Goal: Task Accomplishment & Management: Manage account settings

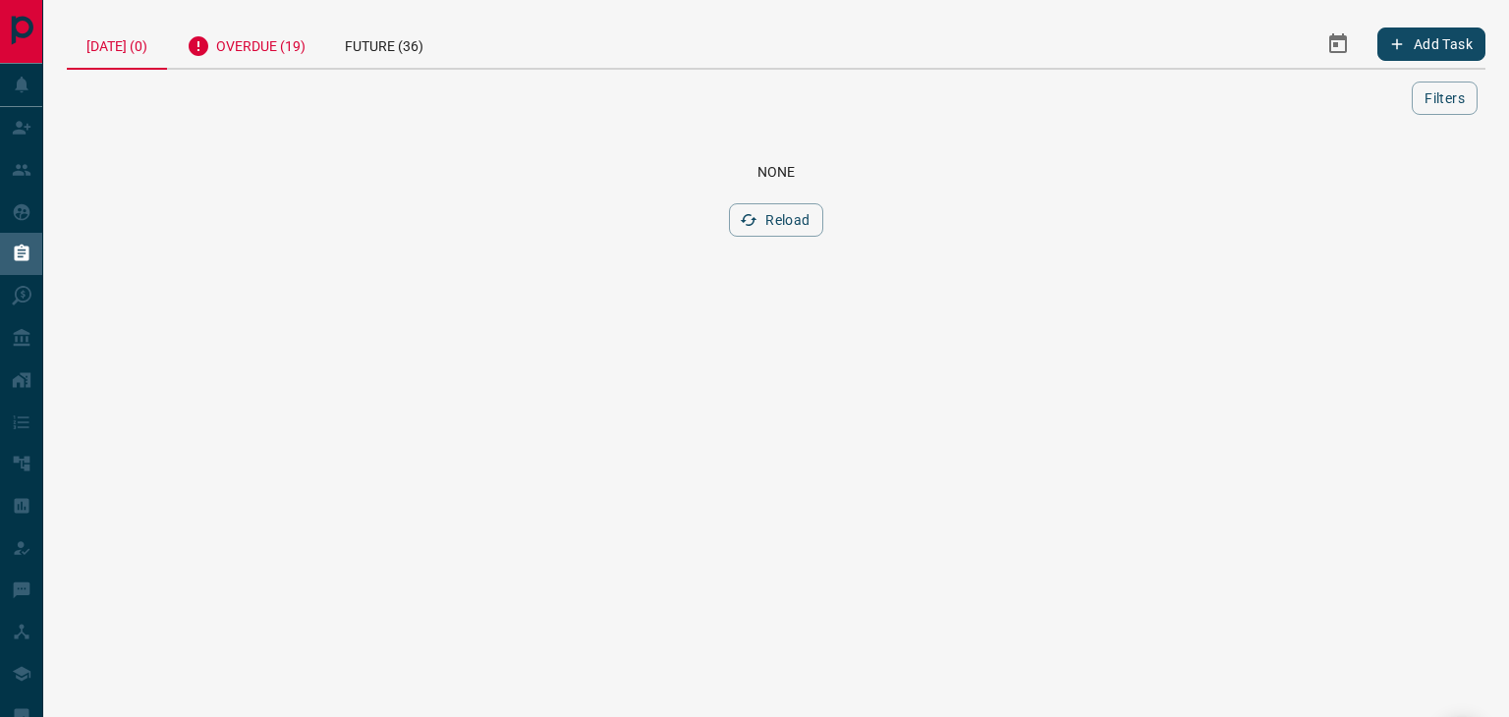
click at [240, 41] on div "Overdue (19)" at bounding box center [246, 44] width 158 height 48
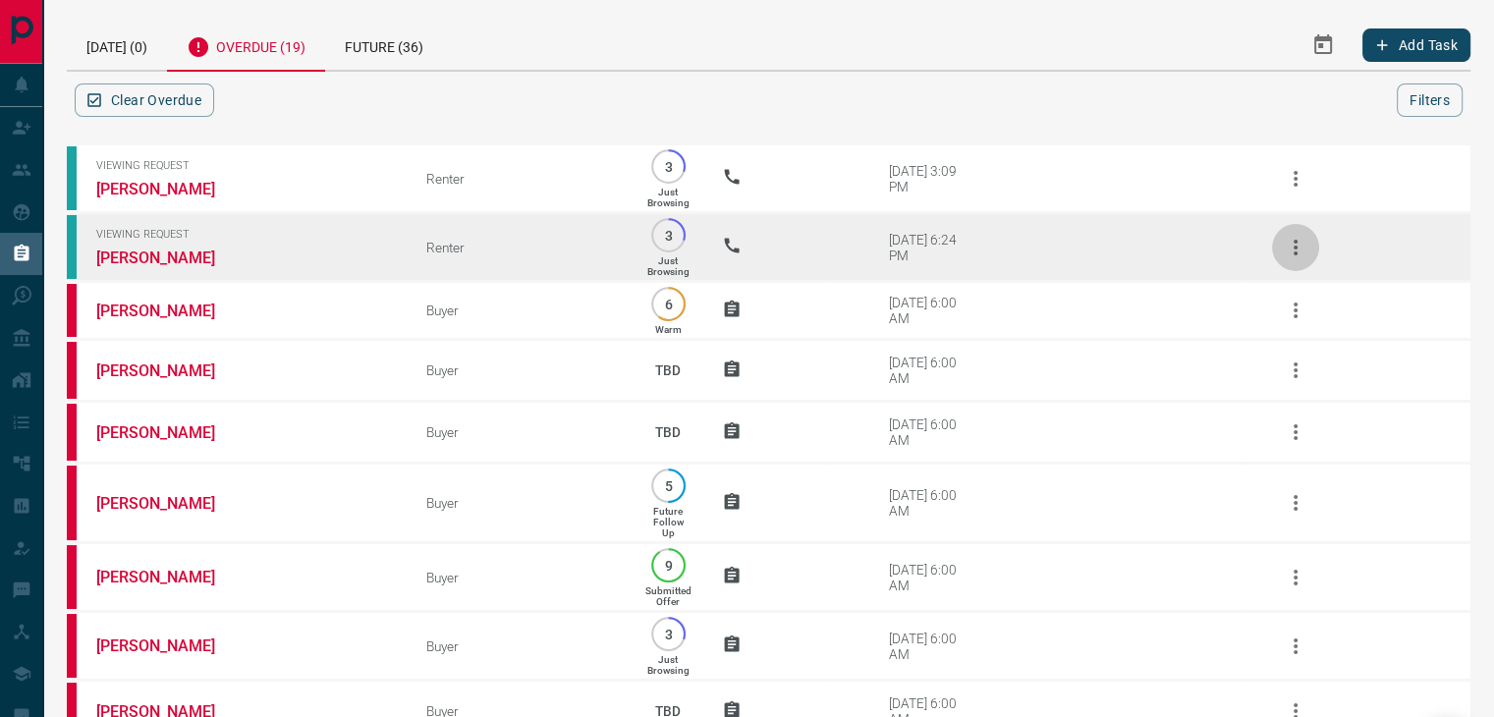
click at [1293, 245] on icon "button" at bounding box center [1296, 248] width 24 height 24
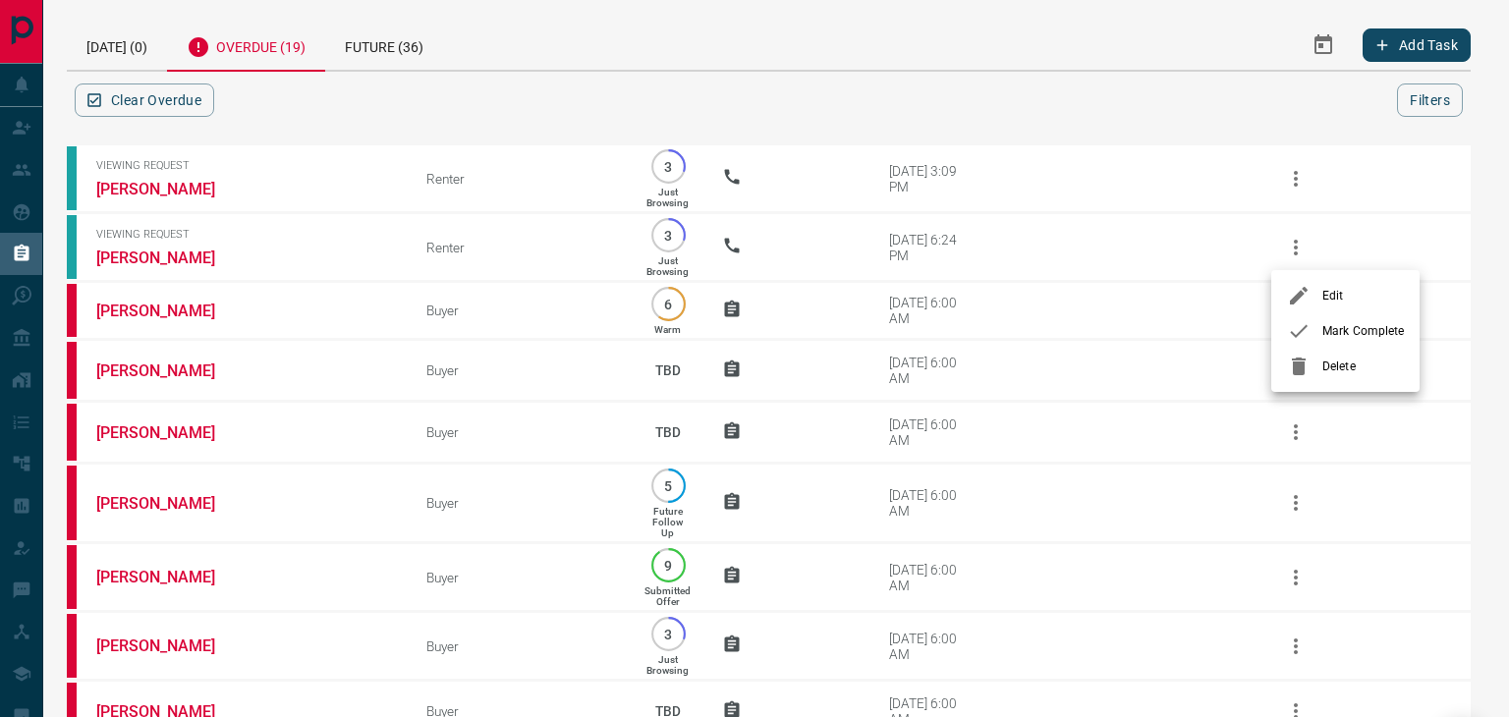
click at [1310, 331] on div at bounding box center [1304, 331] width 35 height 24
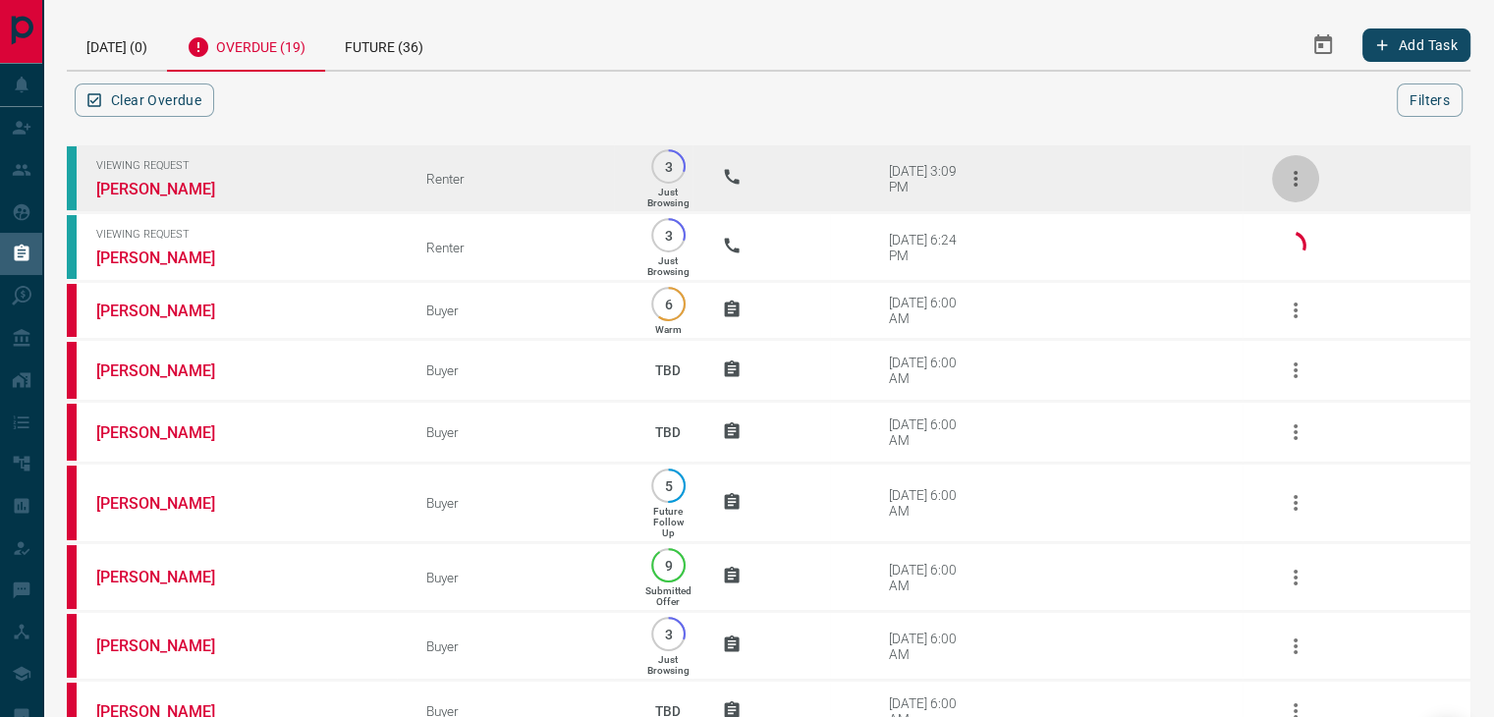
click at [1303, 178] on icon "button" at bounding box center [1296, 179] width 24 height 24
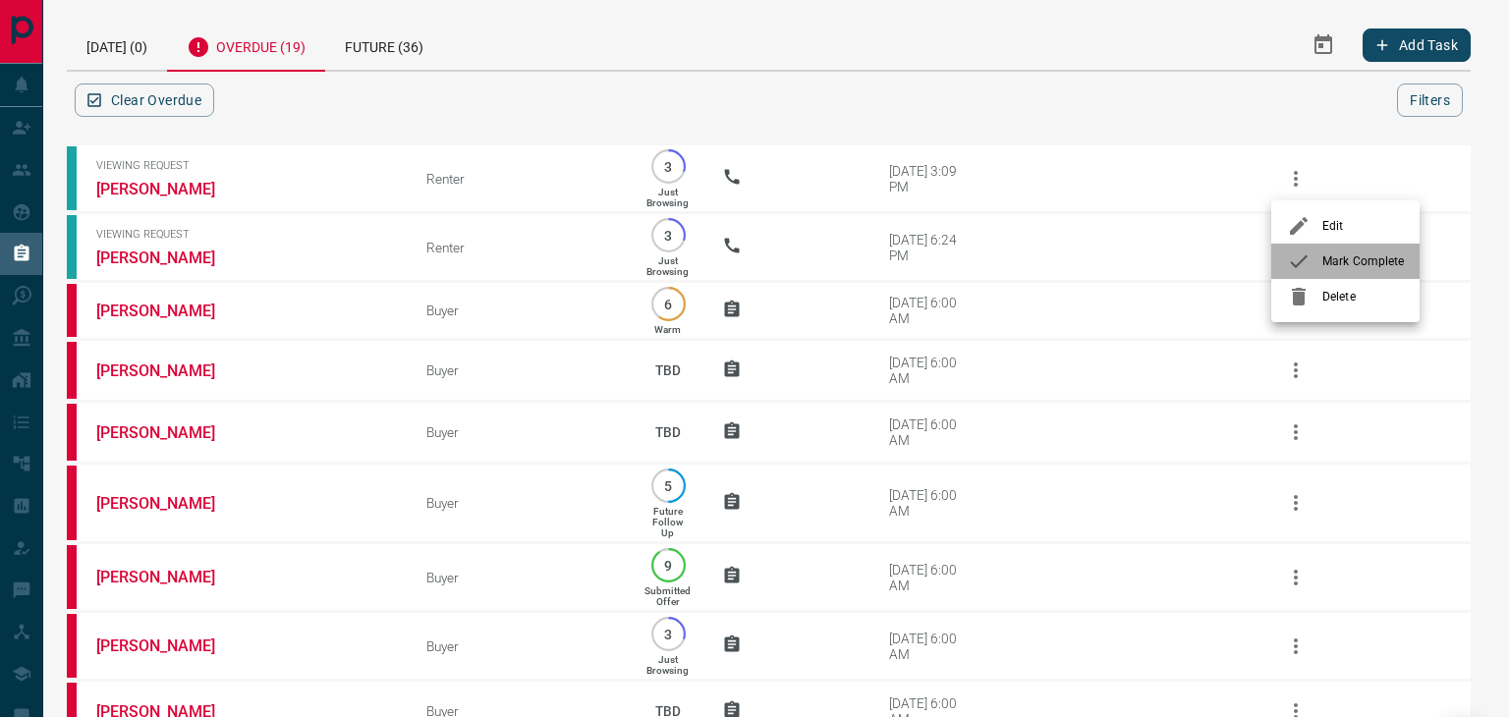
click at [1307, 264] on icon at bounding box center [1299, 262] width 24 height 24
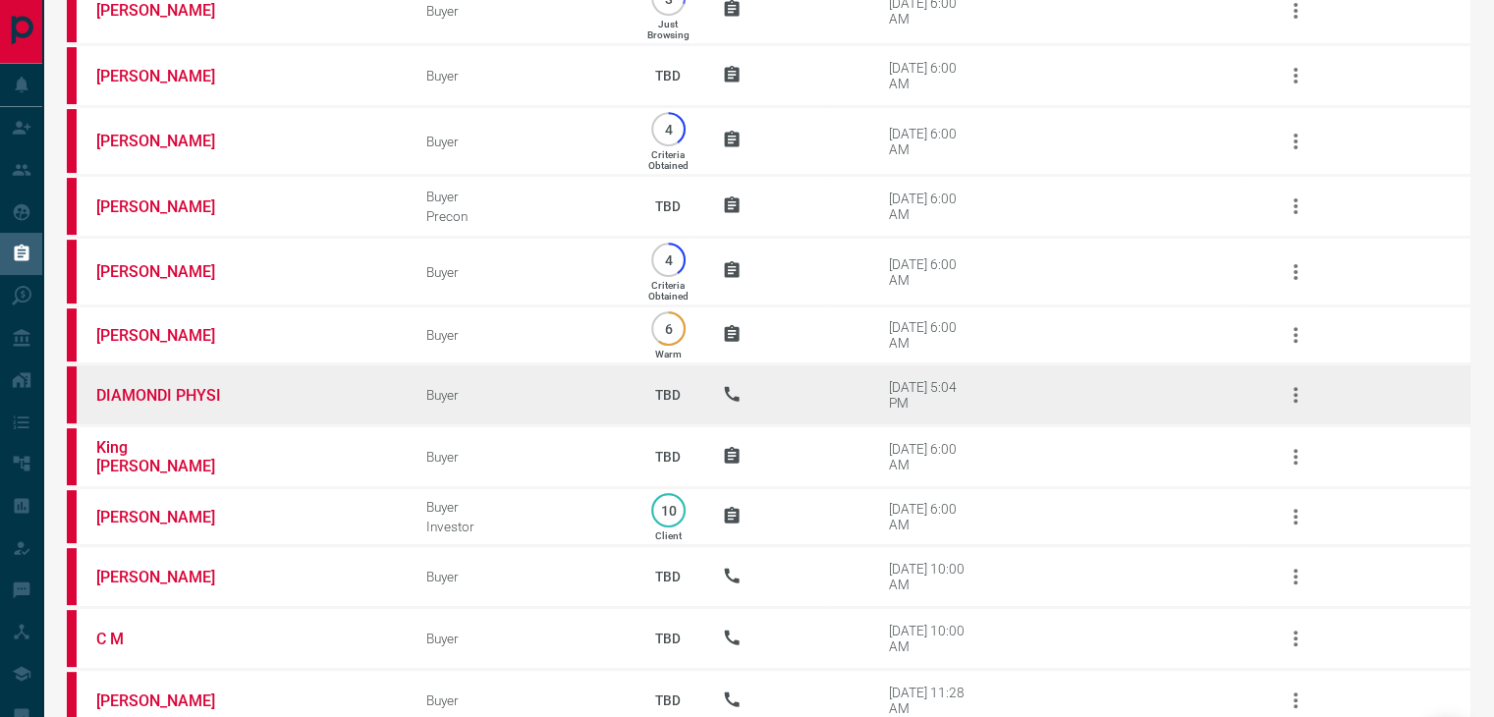
scroll to position [750, 0]
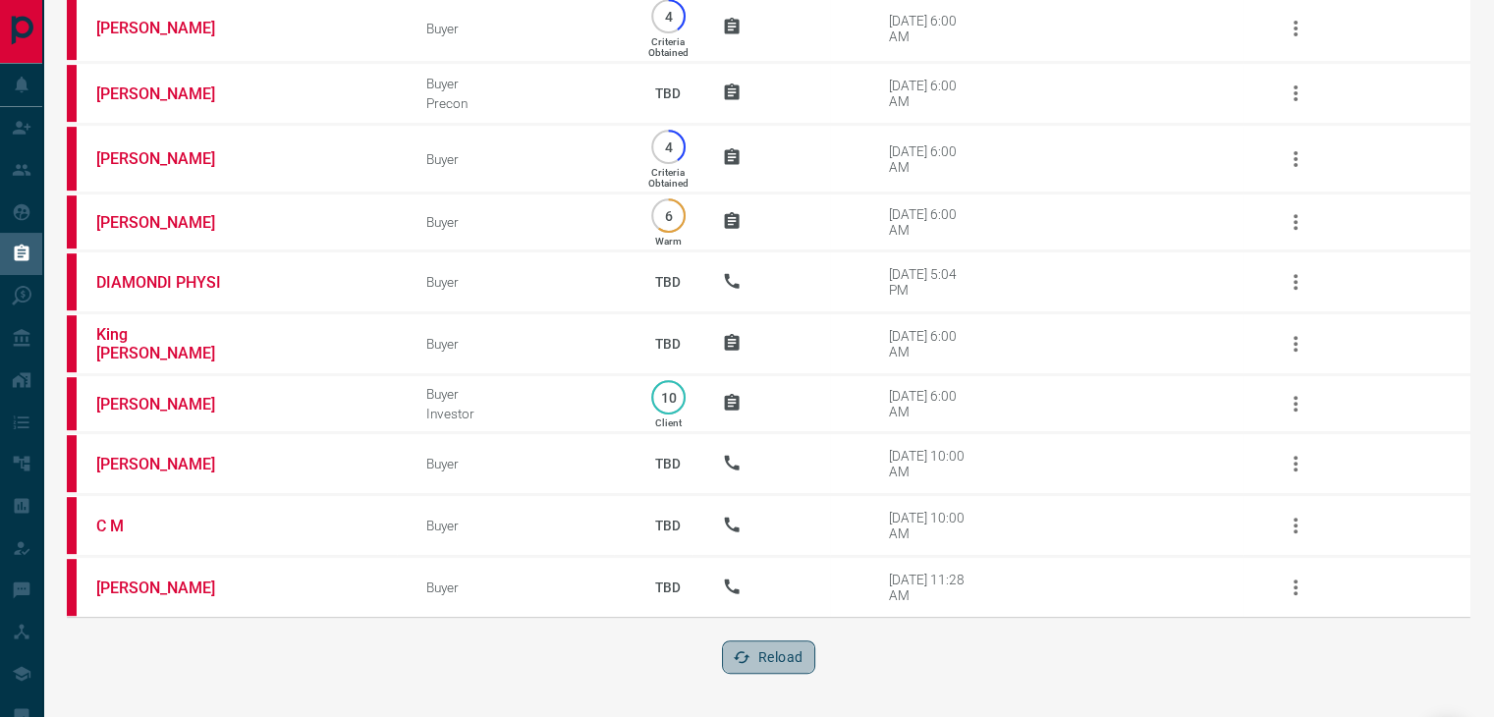
click at [734, 645] on button "Reload" at bounding box center [768, 657] width 93 height 33
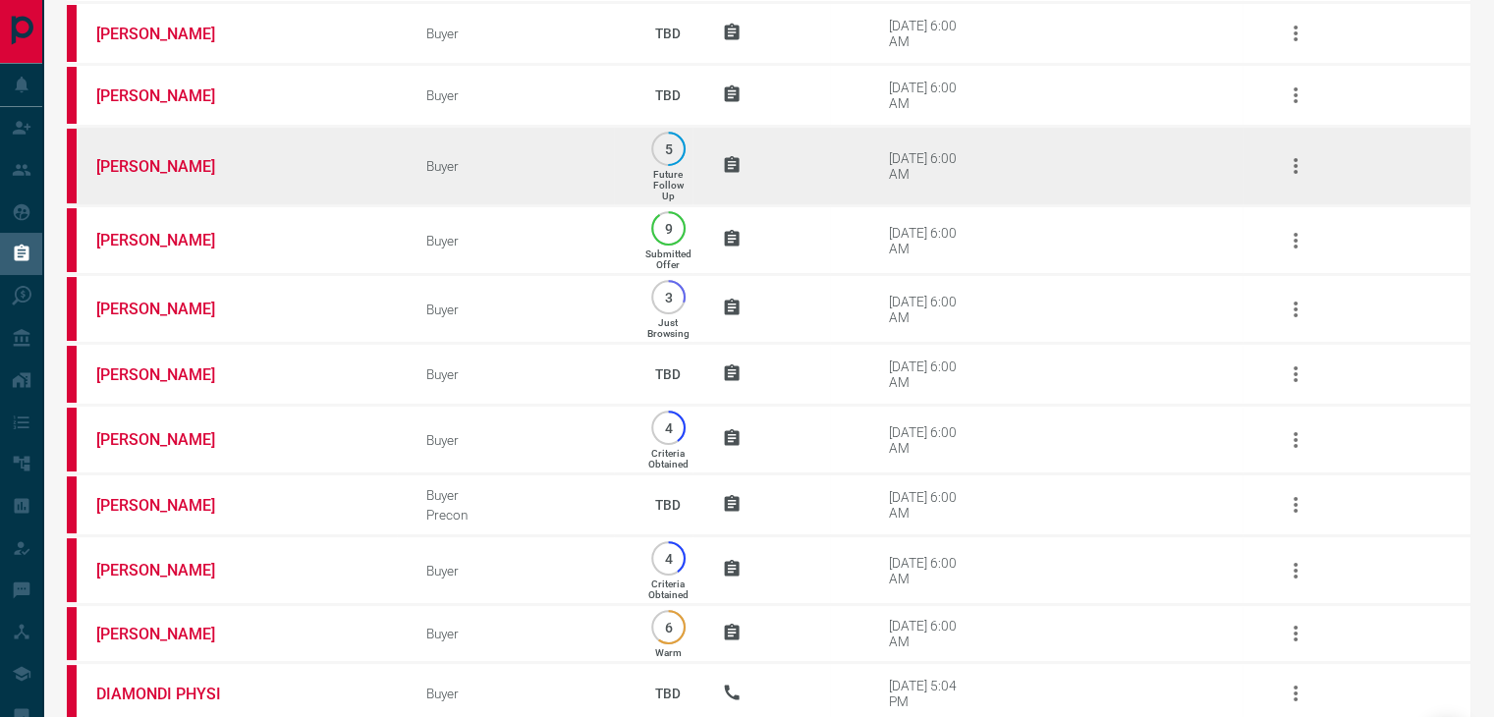
scroll to position [0, 0]
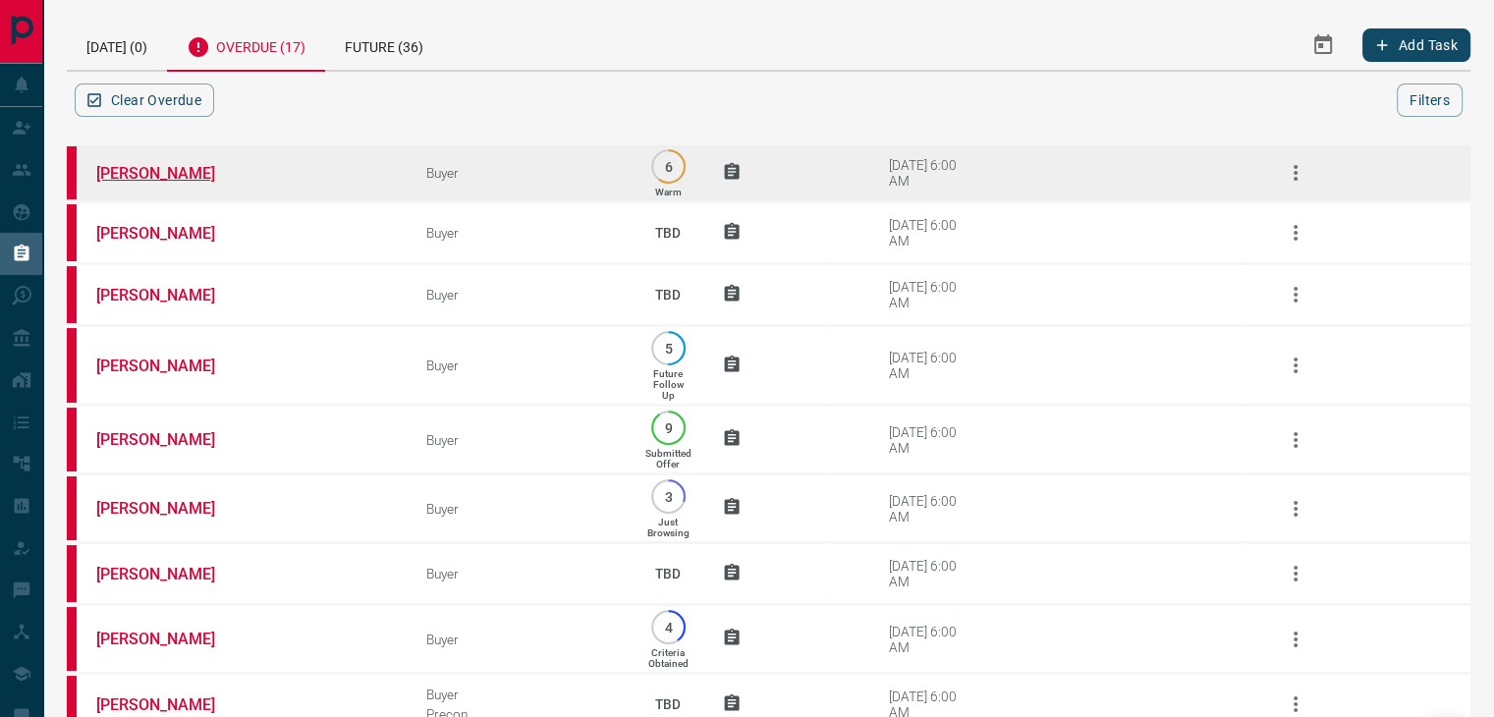
click at [106, 183] on link "[PERSON_NAME]" at bounding box center [169, 173] width 147 height 19
click at [1294, 178] on icon "button" at bounding box center [1296, 173] width 4 height 16
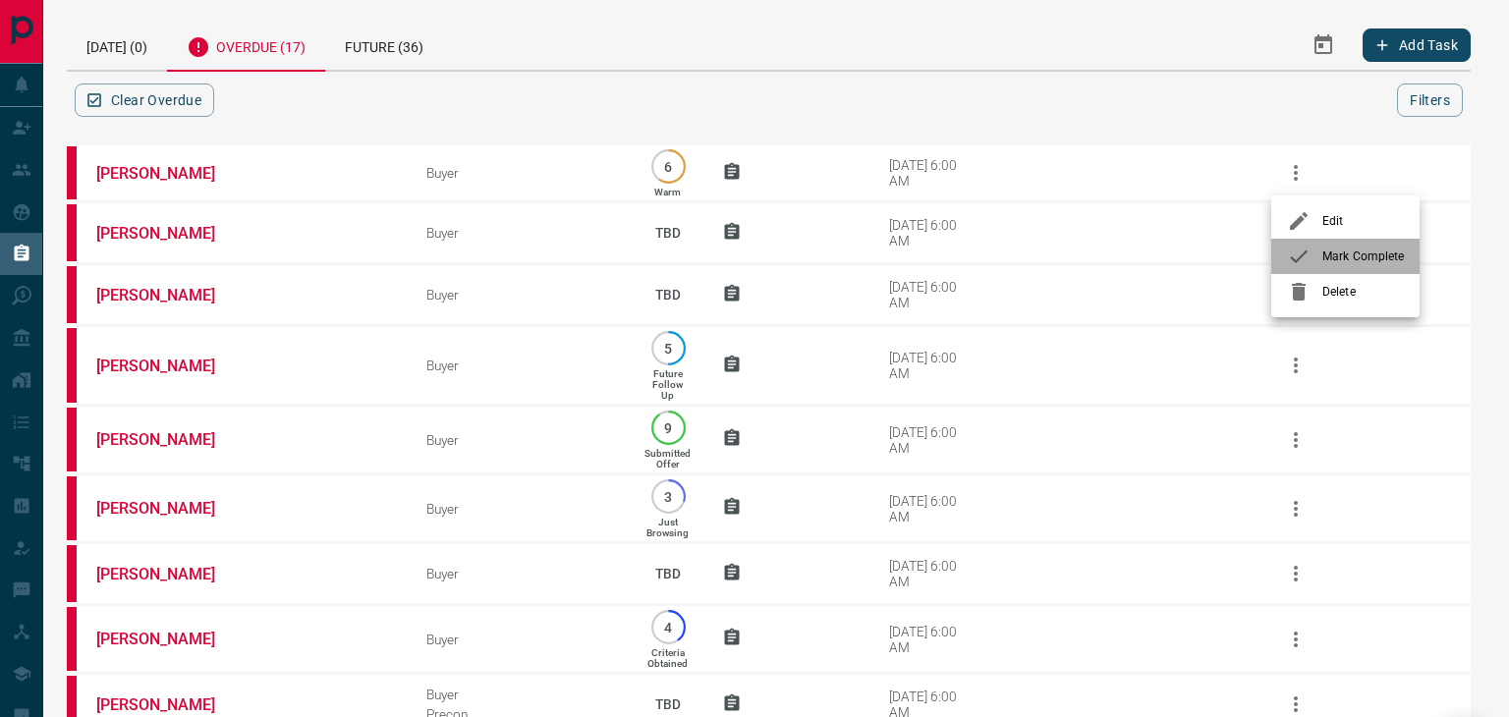
click at [1297, 258] on icon at bounding box center [1299, 257] width 24 height 24
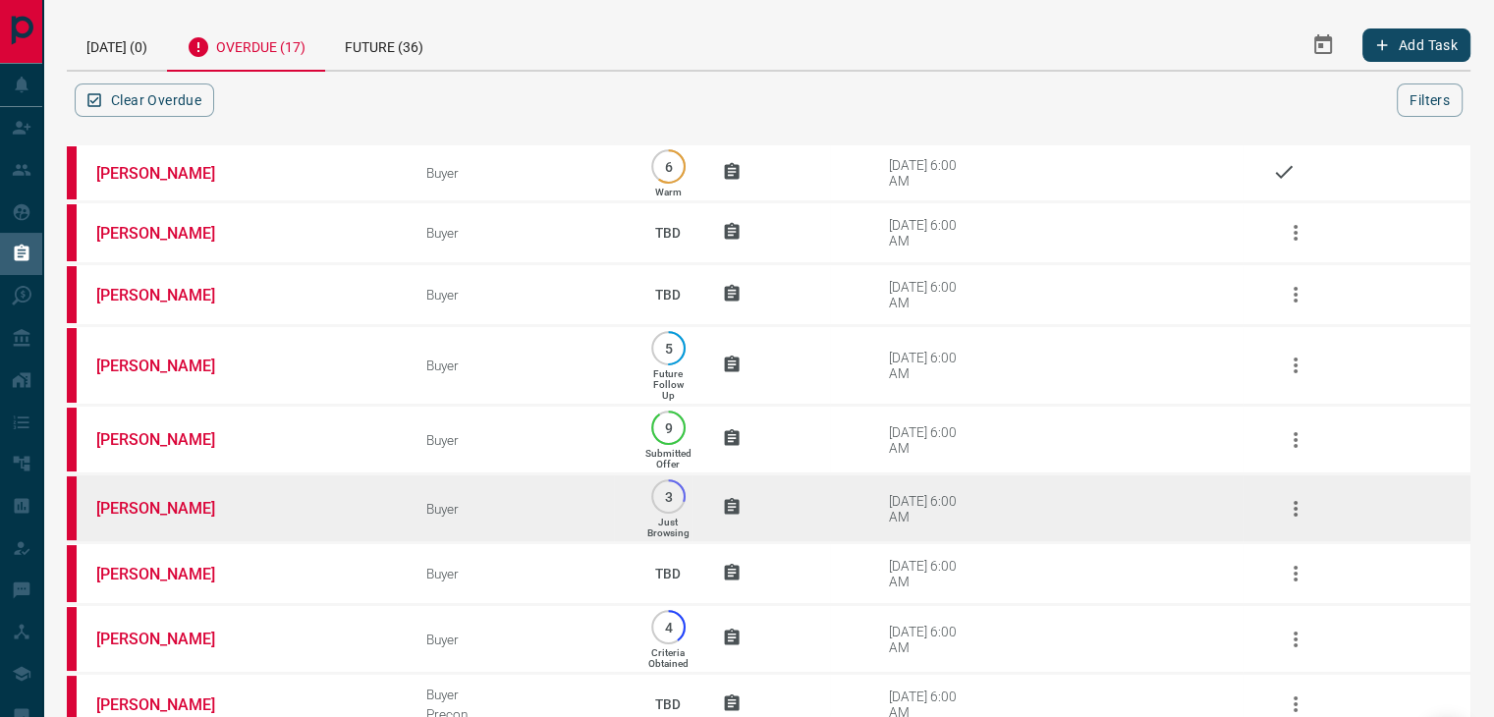
scroll to position [610, 0]
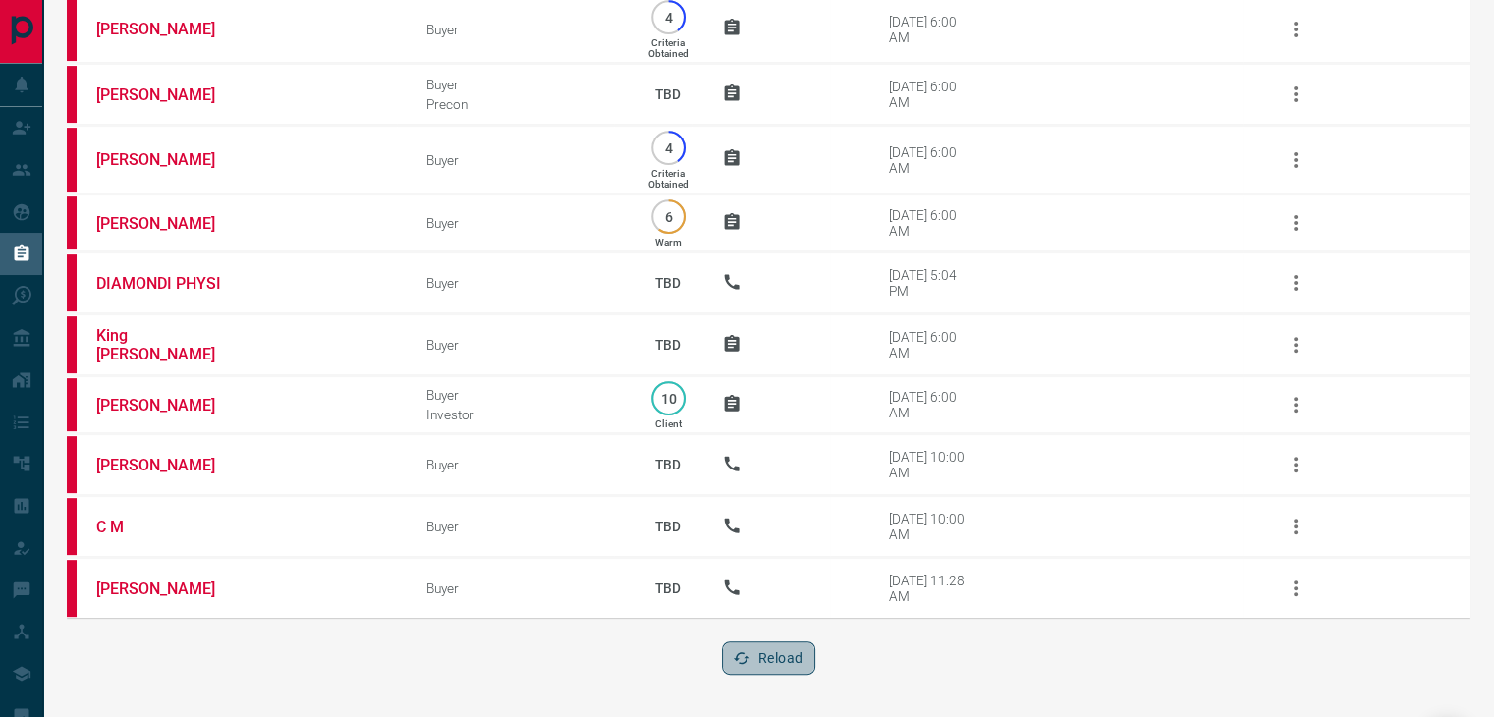
click at [771, 647] on button "Reload" at bounding box center [768, 657] width 93 height 33
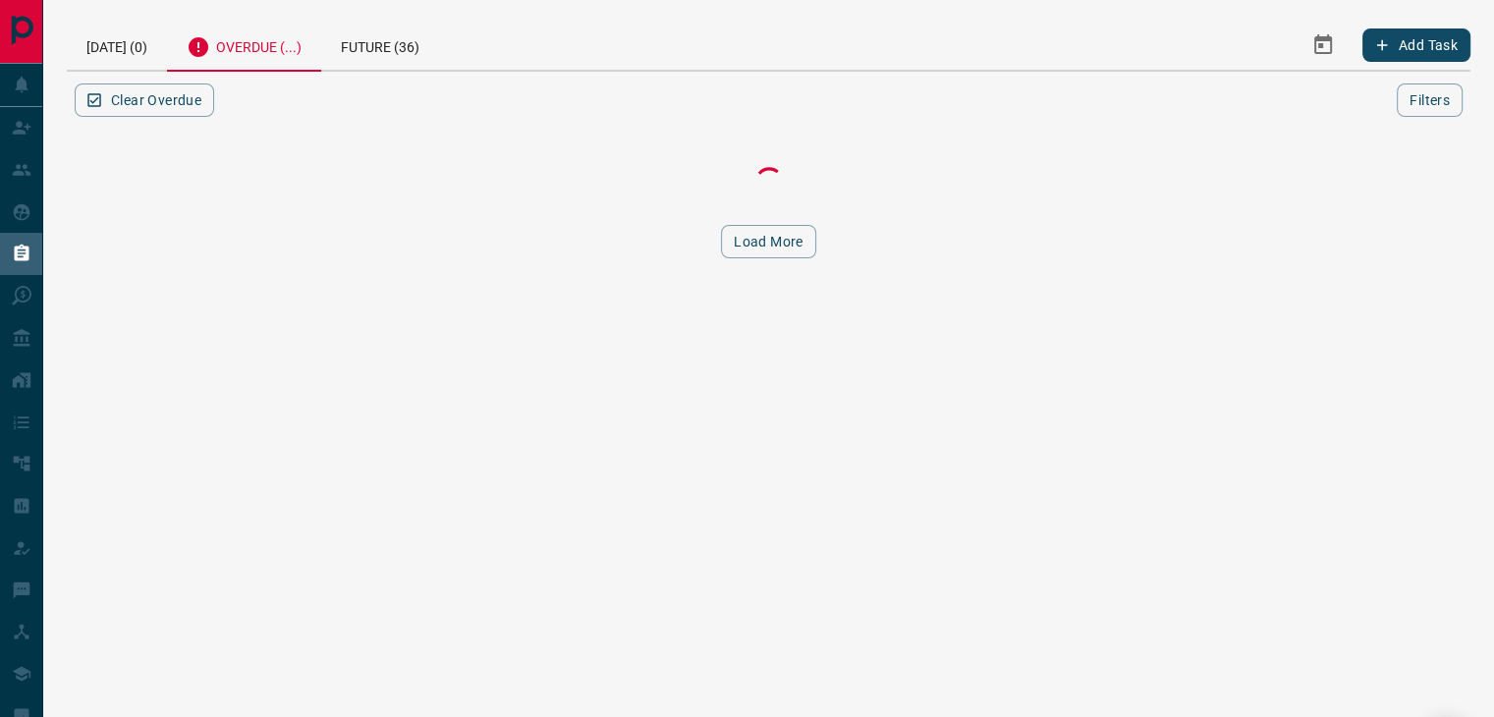
scroll to position [0, 0]
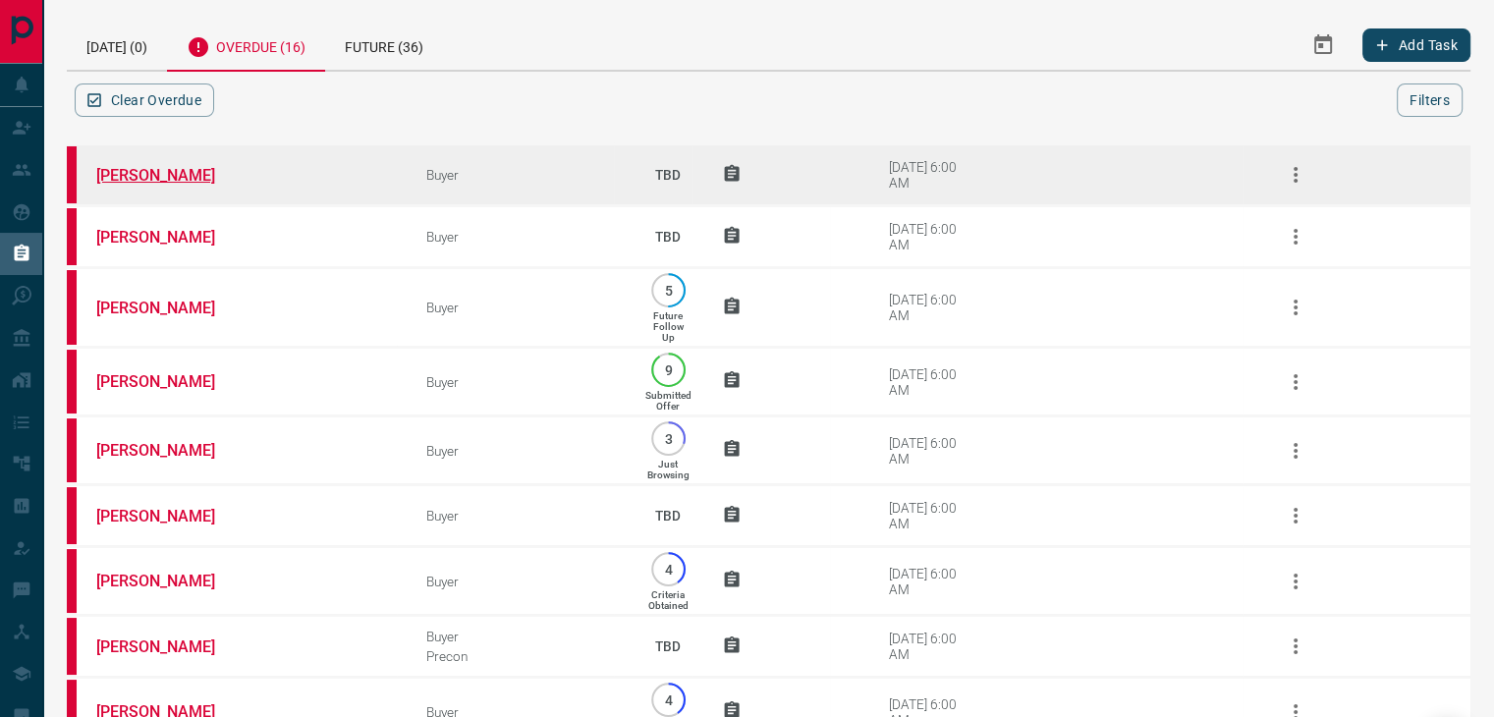
click at [148, 175] on link "[PERSON_NAME]" at bounding box center [169, 175] width 147 height 19
click at [1297, 181] on icon "button" at bounding box center [1296, 175] width 24 height 24
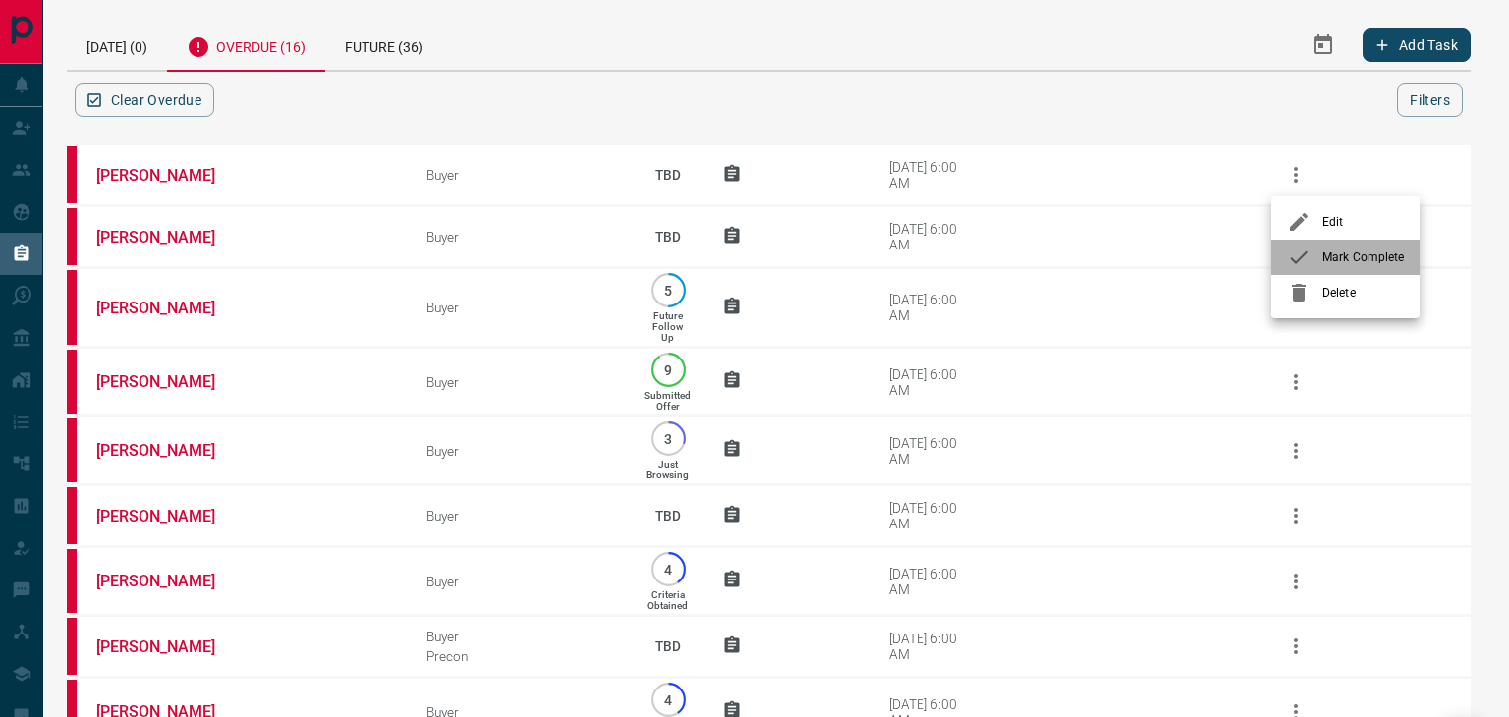
click at [1322, 264] on span "Mark Complete" at bounding box center [1363, 258] width 82 height 18
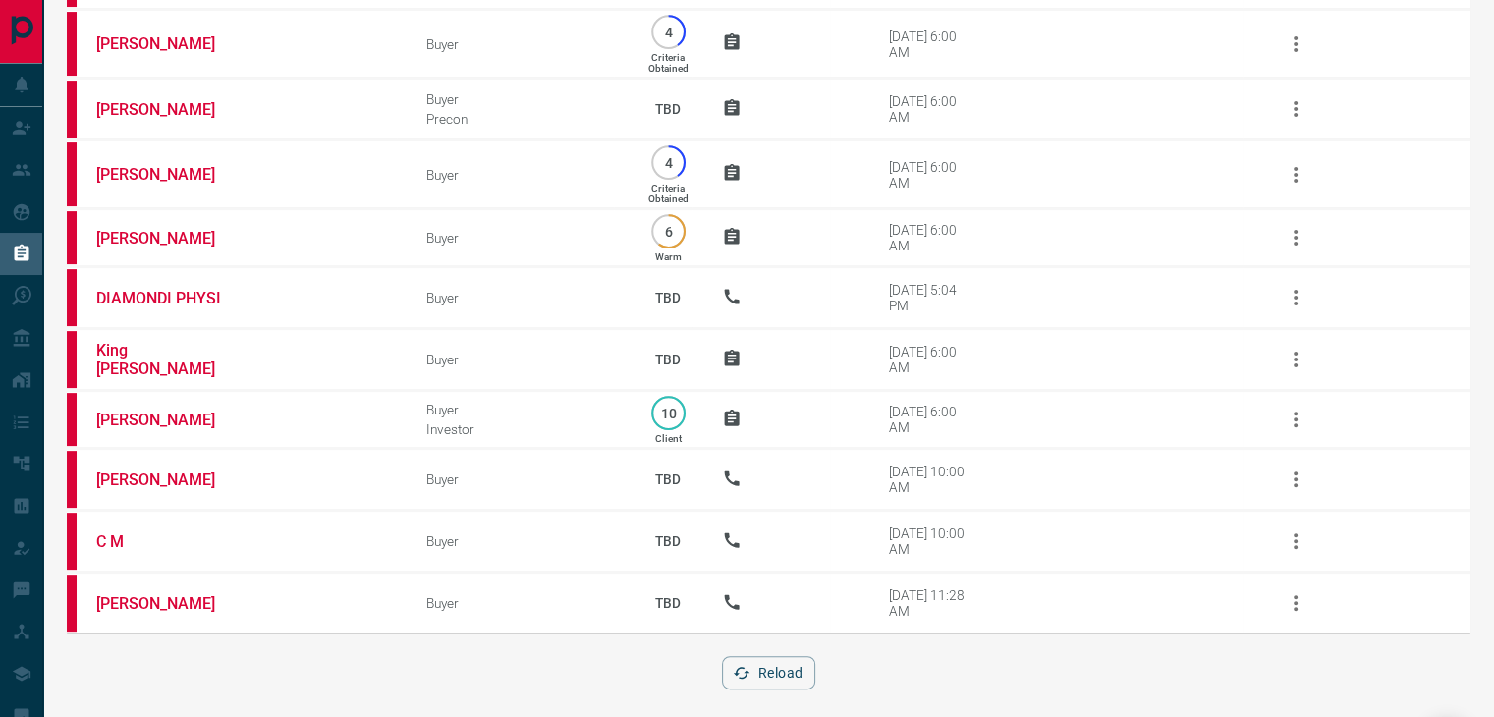
scroll to position [551, 0]
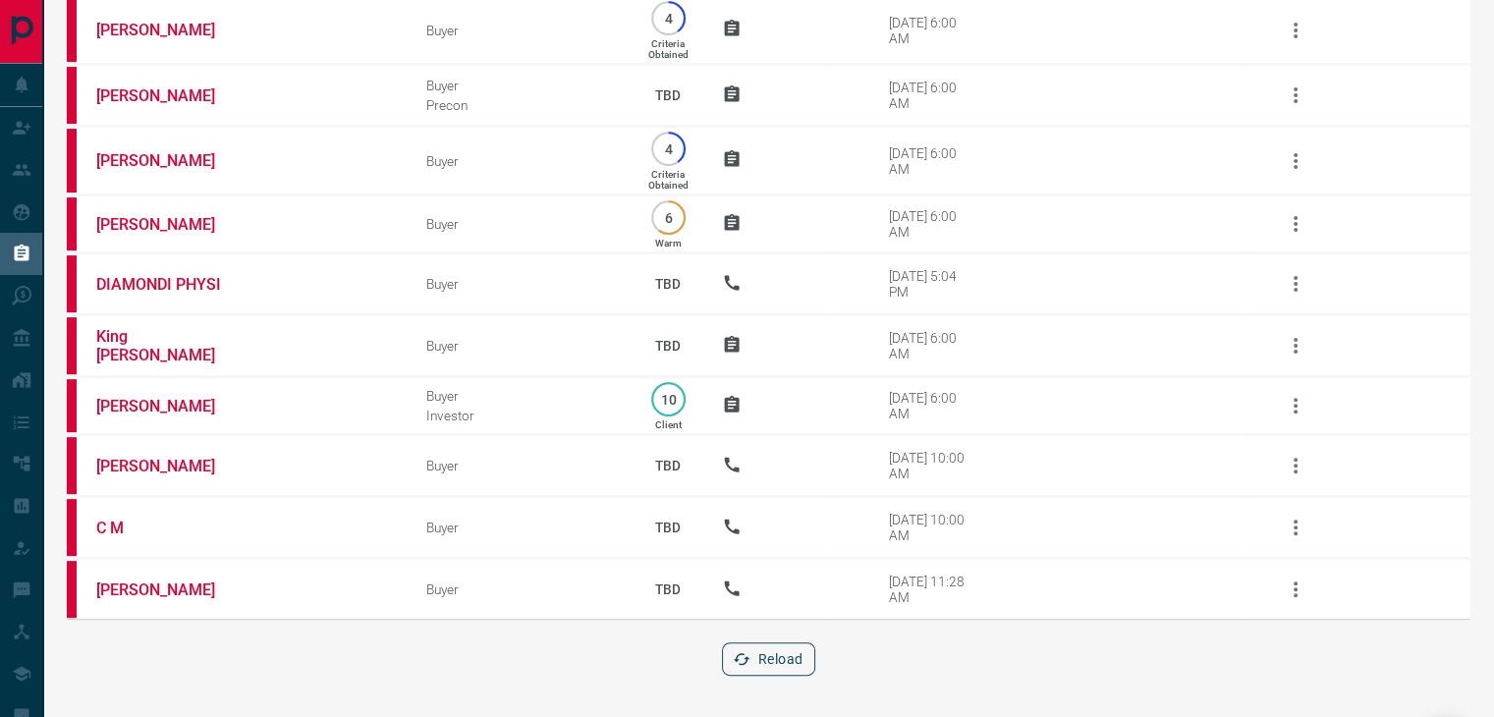
click at [768, 661] on button "Reload" at bounding box center [768, 658] width 93 height 33
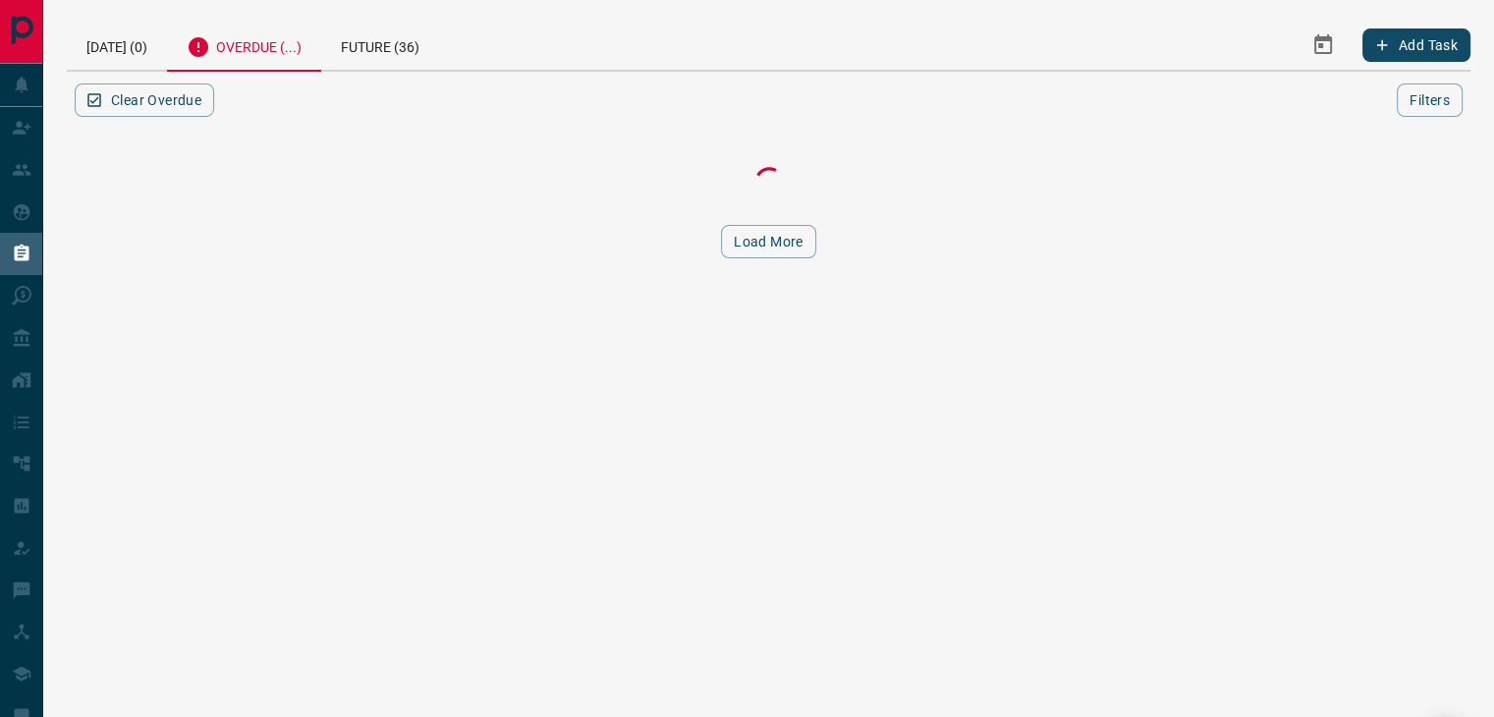
scroll to position [0, 0]
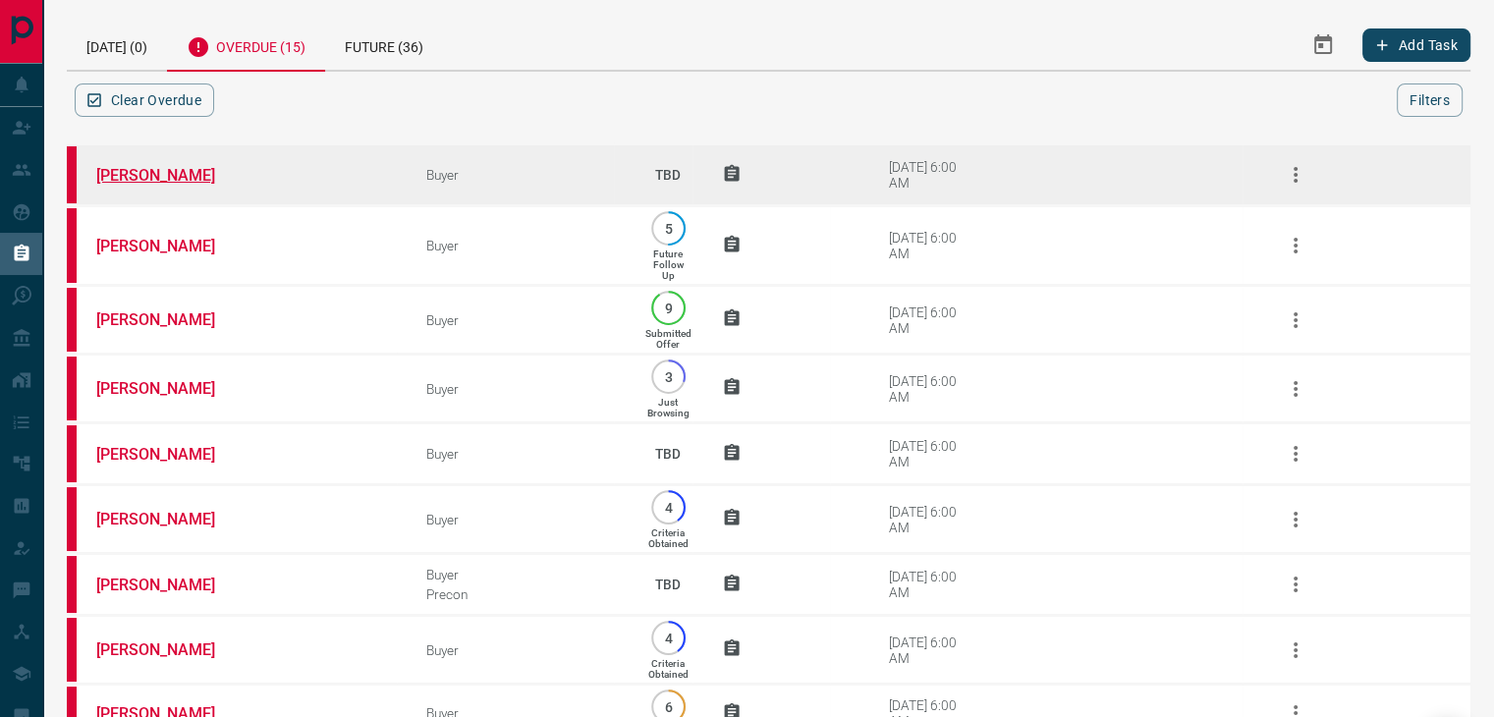
click at [139, 174] on link "[PERSON_NAME]" at bounding box center [169, 175] width 147 height 19
